Goal: Navigation & Orientation: Find specific page/section

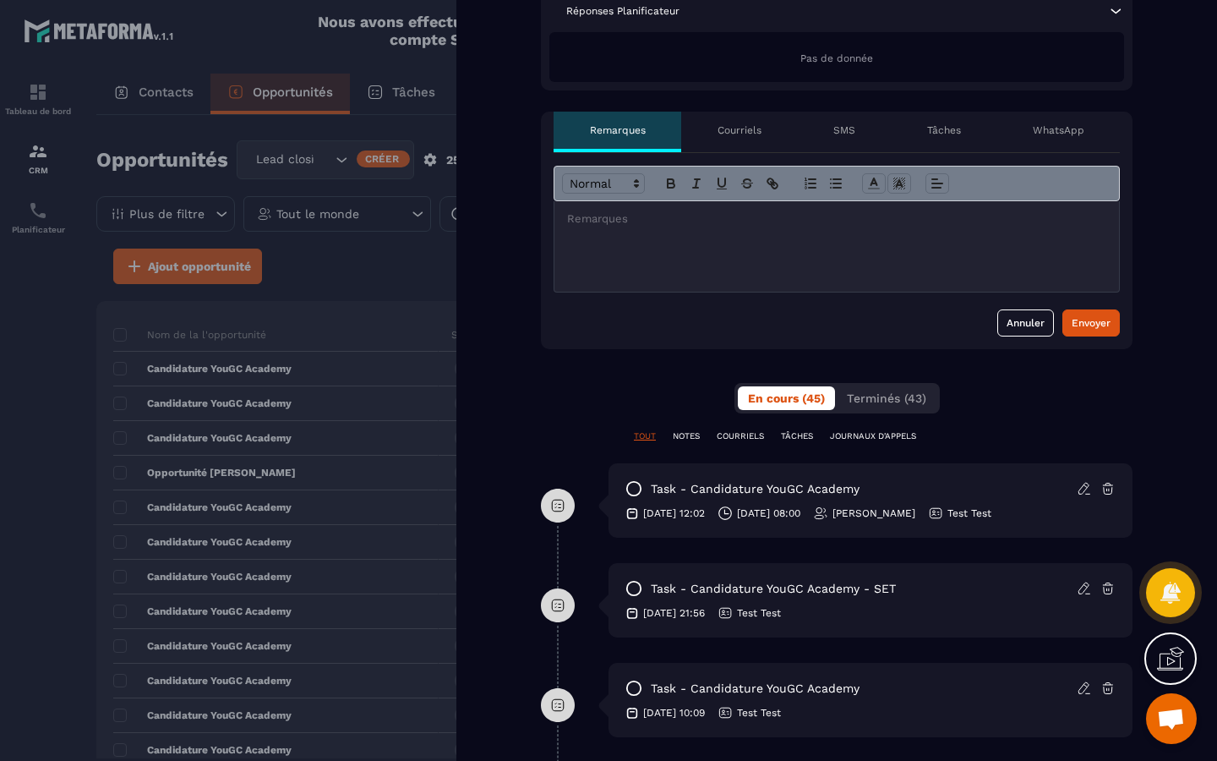
scroll to position [530, 0]
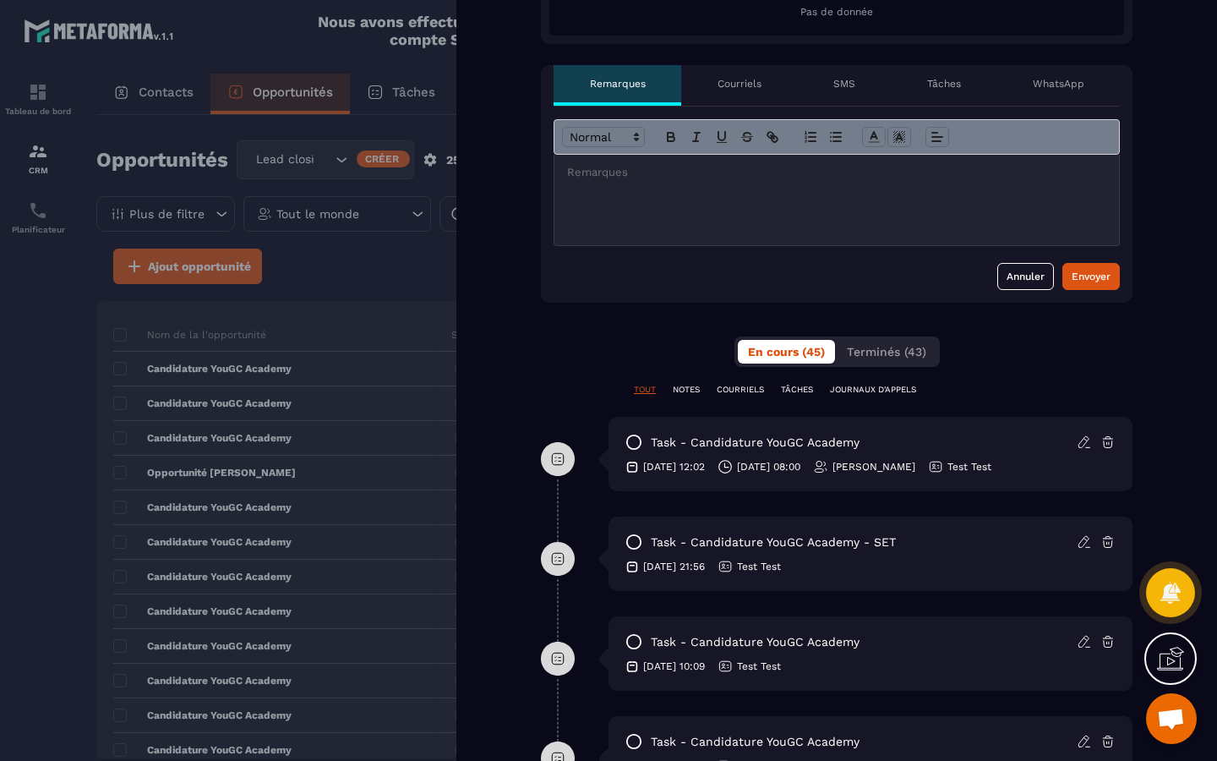
click at [1085, 440] on icon at bounding box center [1084, 441] width 15 height 15
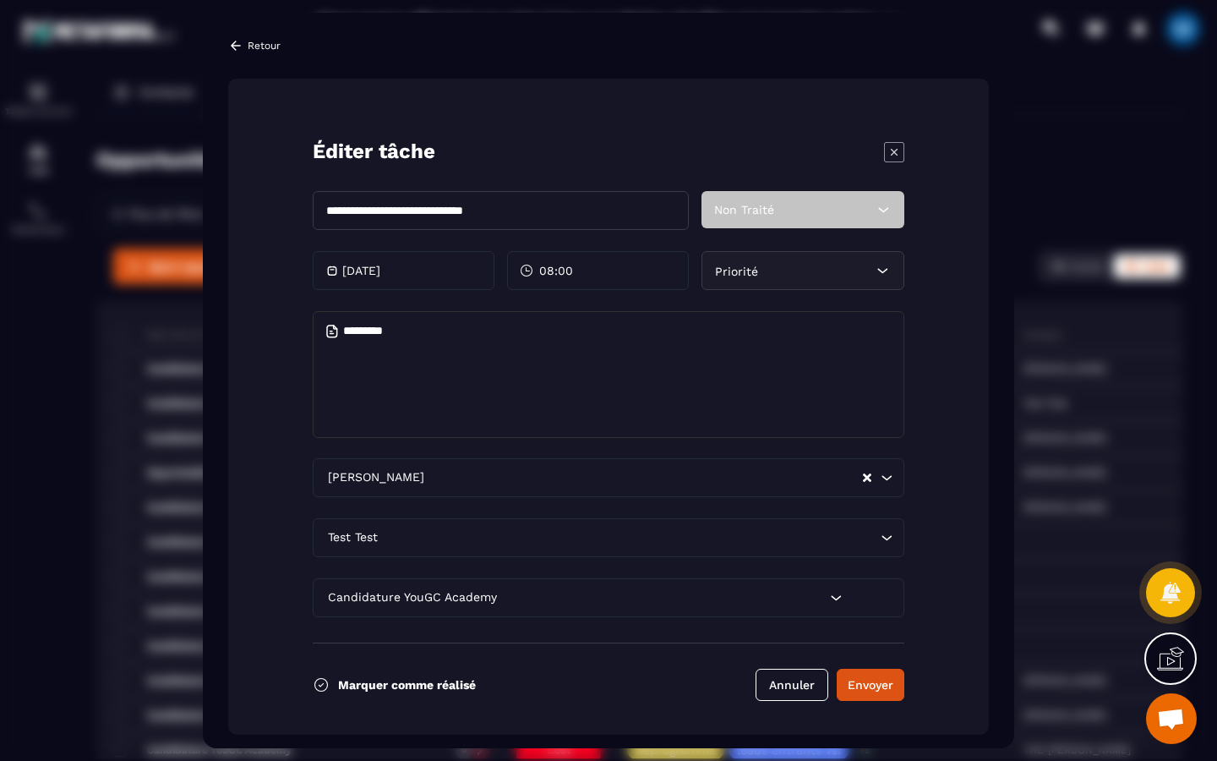
scroll to position [12, 0]
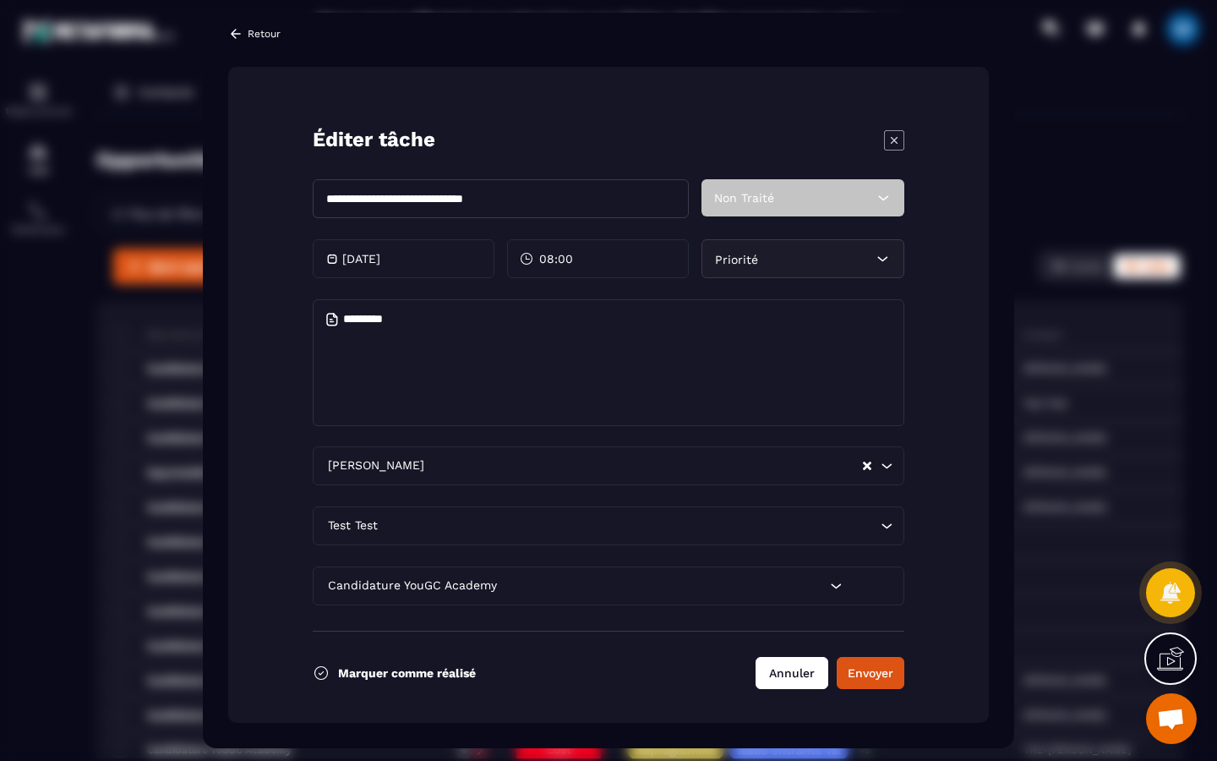
click at [789, 674] on button "Annuler" at bounding box center [792, 673] width 73 height 32
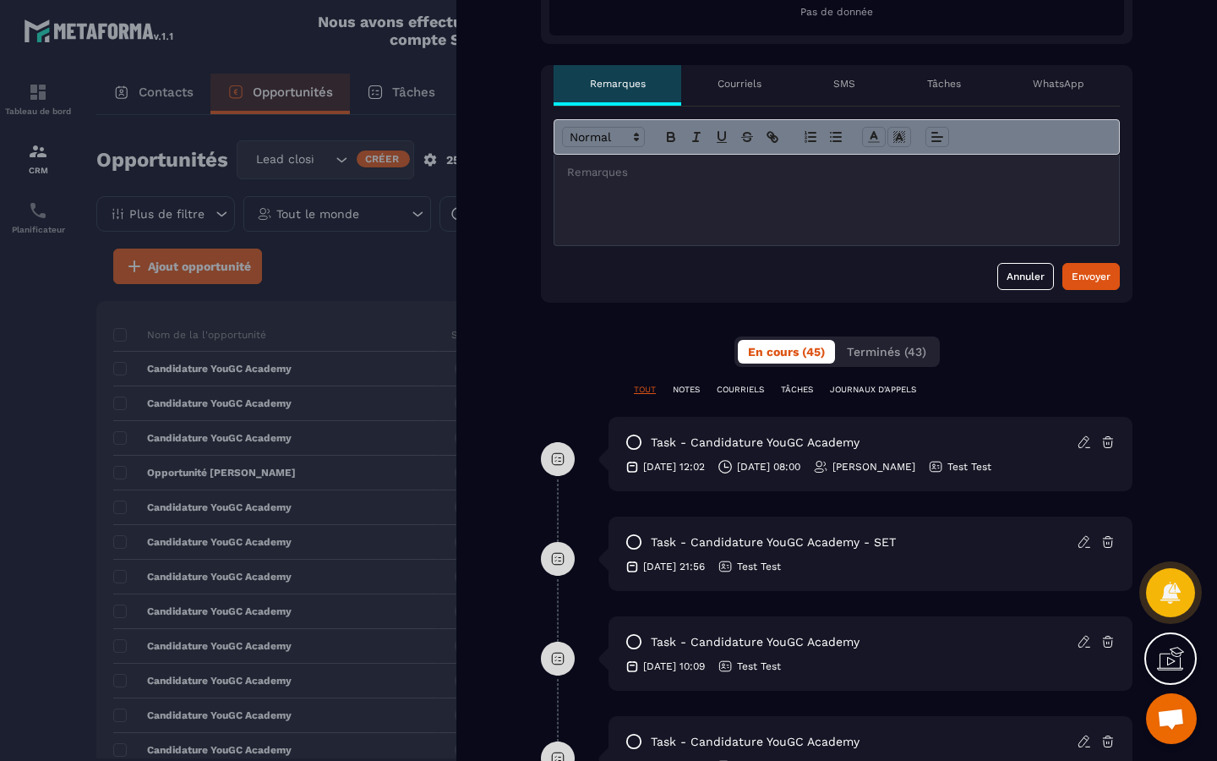
click at [1109, 440] on icon at bounding box center [1107, 441] width 15 height 15
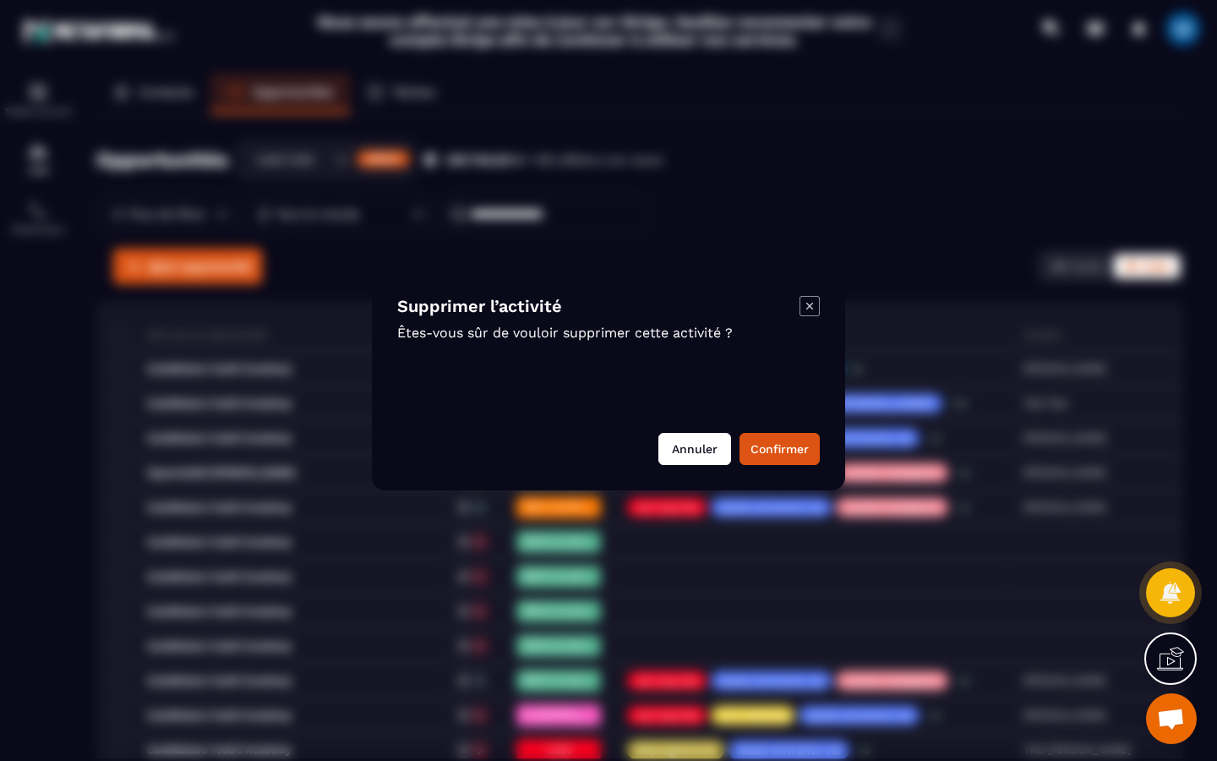
click at [699, 448] on button "Annuler" at bounding box center [694, 449] width 73 height 32
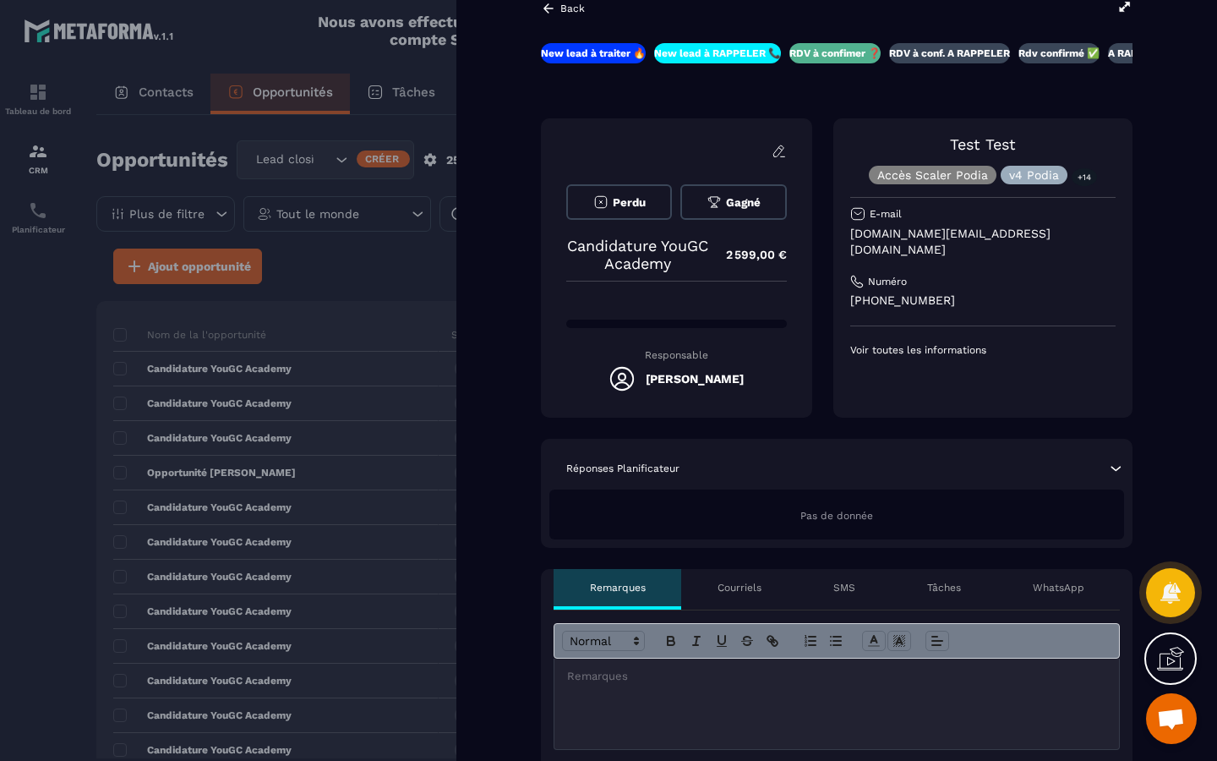
scroll to position [0, 0]
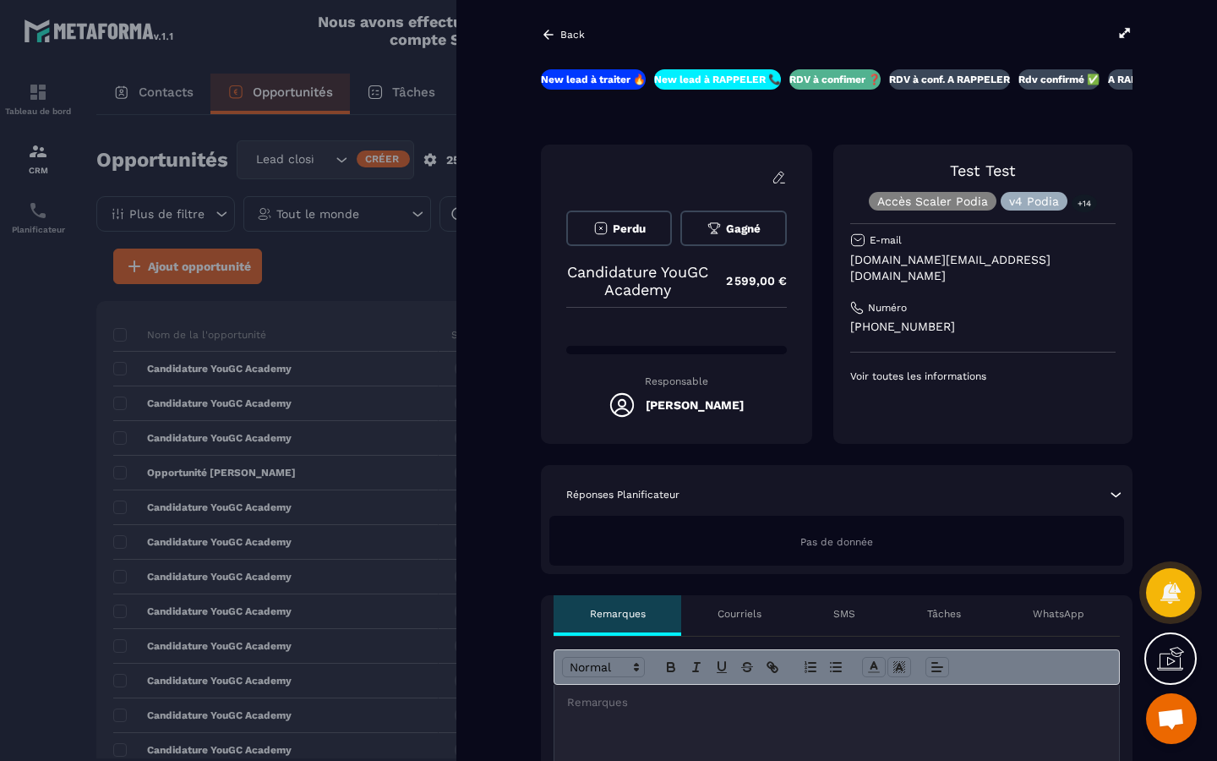
click at [927, 369] on p "Voir toutes les informations" at bounding box center [982, 376] width 265 height 14
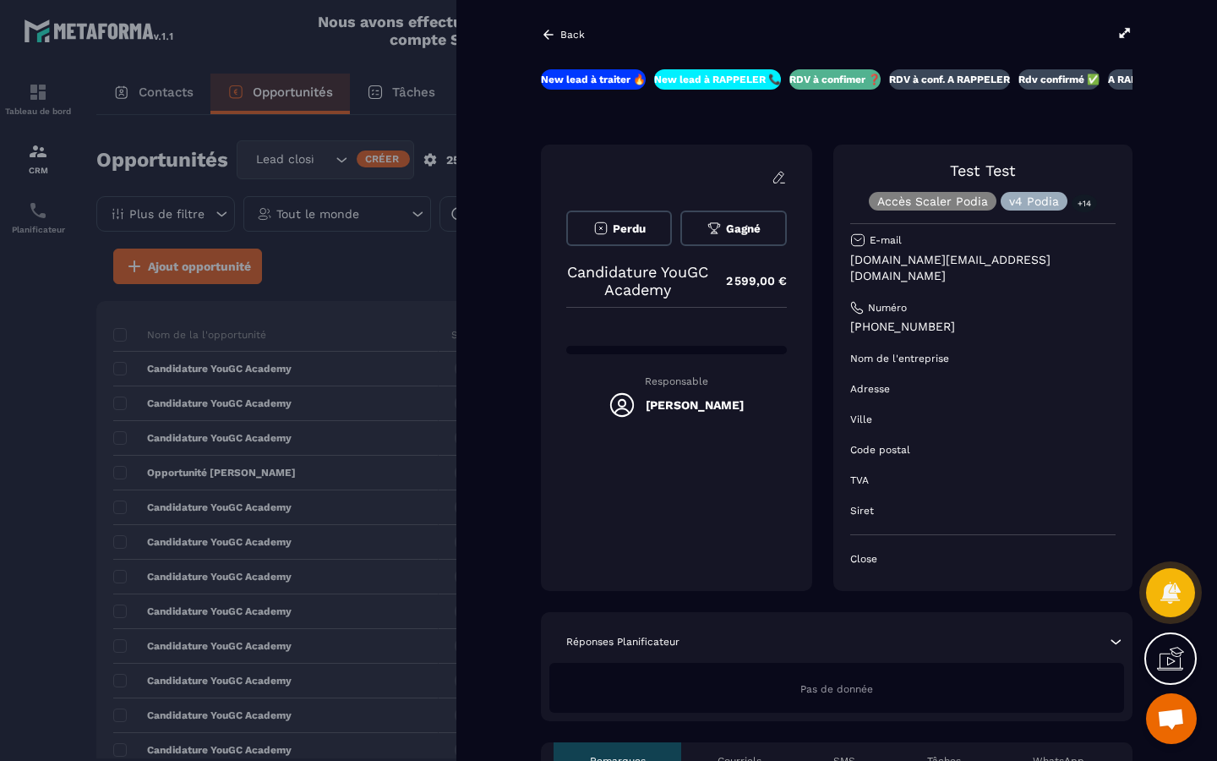
click at [546, 31] on icon at bounding box center [548, 34] width 10 height 9
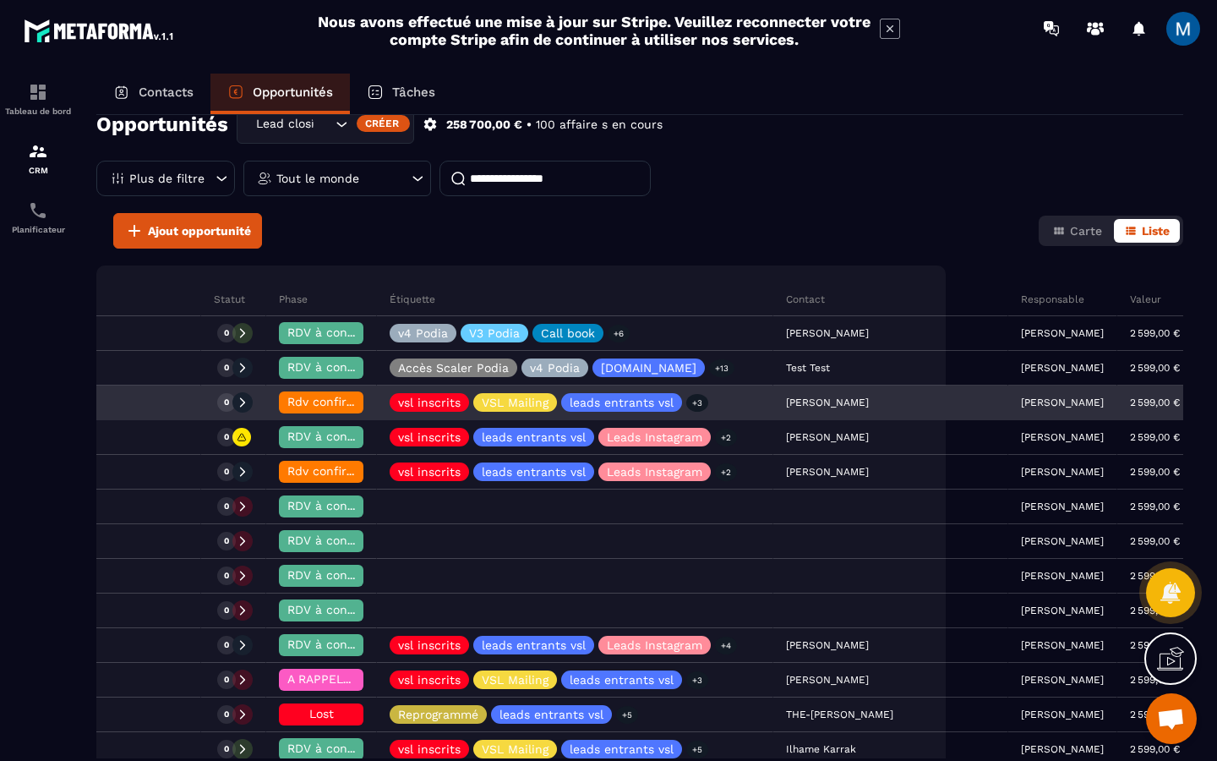
scroll to position [0, 255]
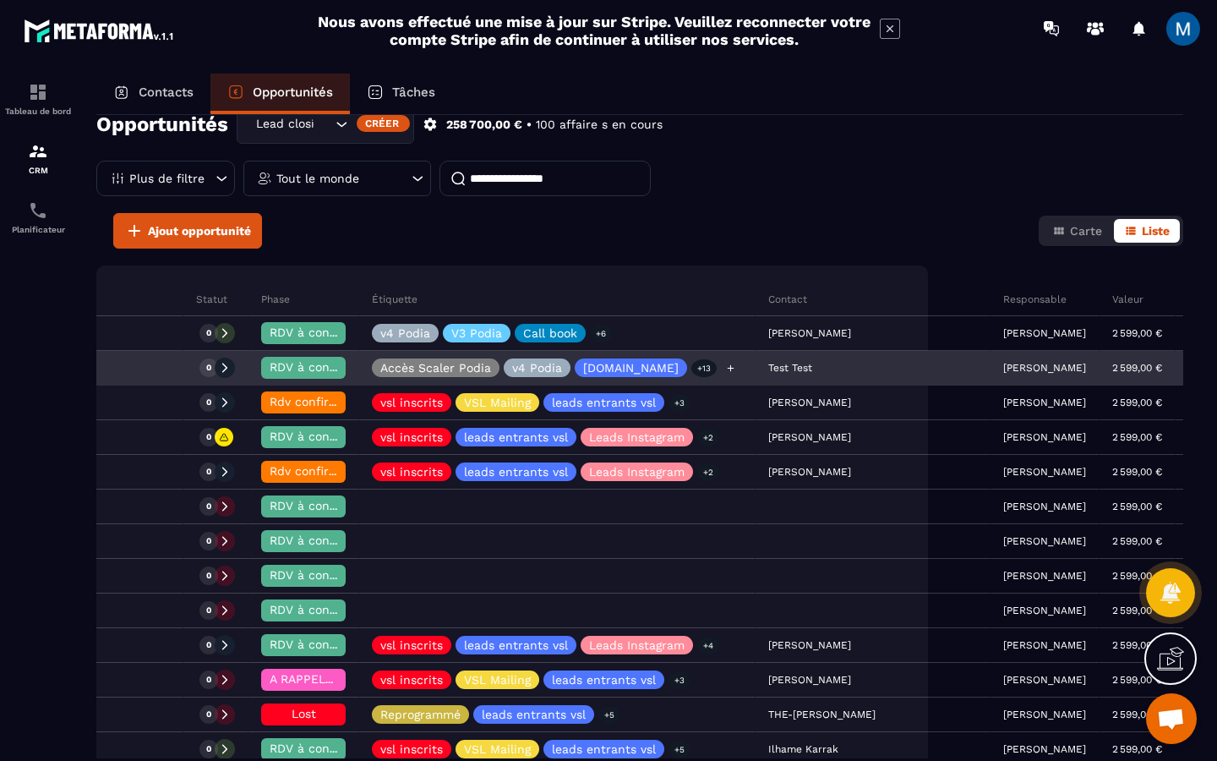
click at [666, 378] on div "Accès Scaler Podia v4 Podia [DOMAIN_NAME] +13" at bounding box center [557, 369] width 396 height 34
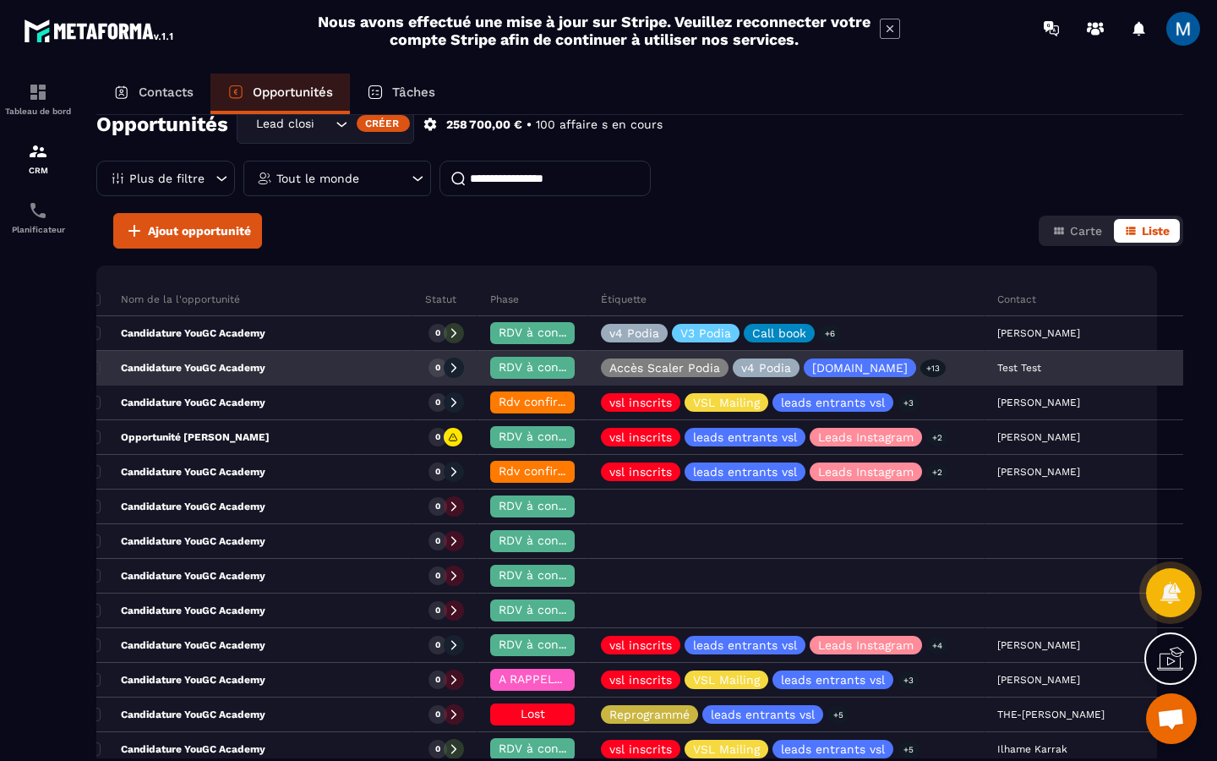
scroll to position [0, 0]
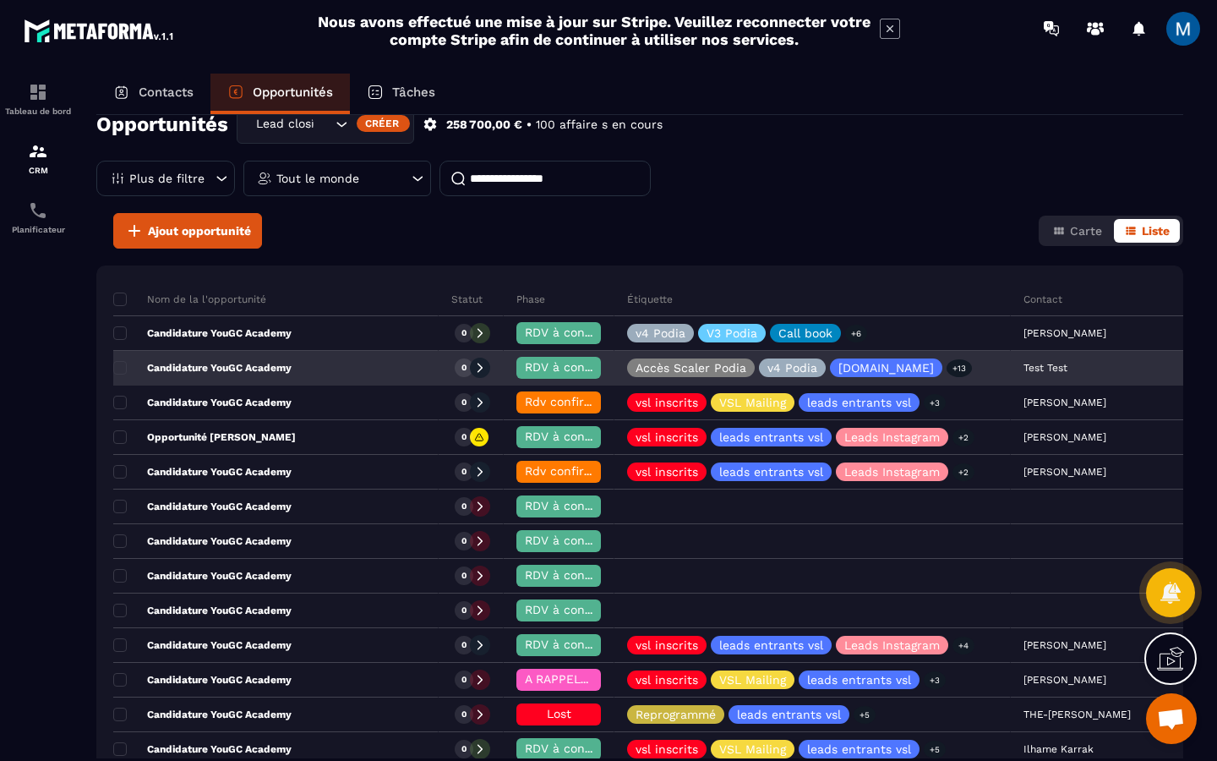
click at [327, 370] on div "Candidature YouGC Academy" at bounding box center [275, 369] width 325 height 34
